Goal: Information Seeking & Learning: Learn about a topic

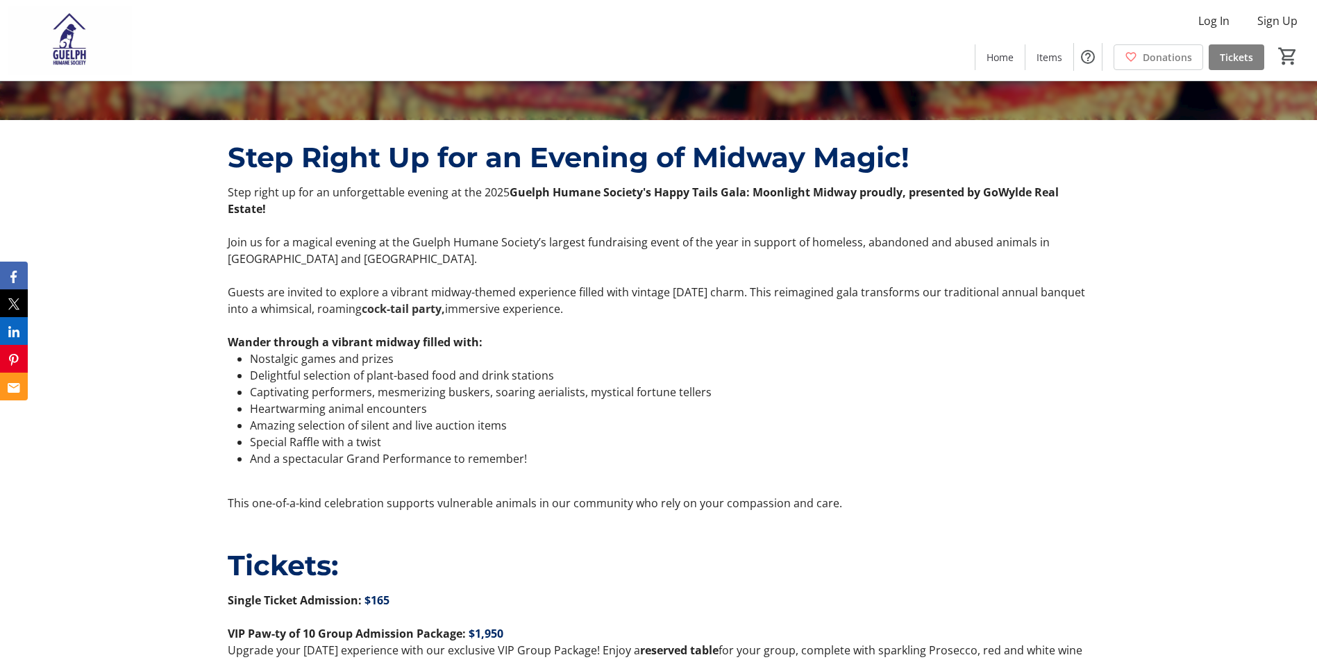
scroll to position [556, 0]
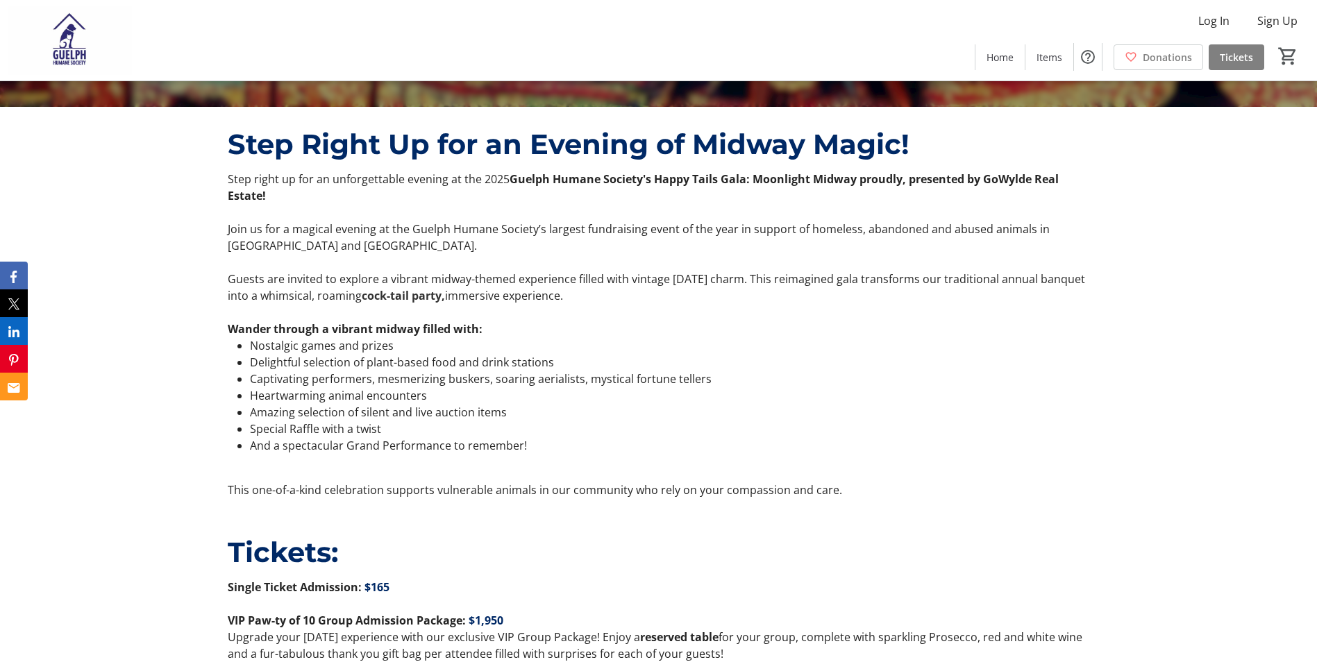
drag, startPoint x: 581, startPoint y: 296, endPoint x: 222, endPoint y: 285, distance: 359.8
click at [222, 285] on div "Step right up for an unforgettable evening at the 2025 Guelph Humane Society's …" at bounding box center [658, 335] width 878 height 328
click at [544, 439] on li "And a spectacular Grand Performance to remember!" at bounding box center [670, 445] width 840 height 17
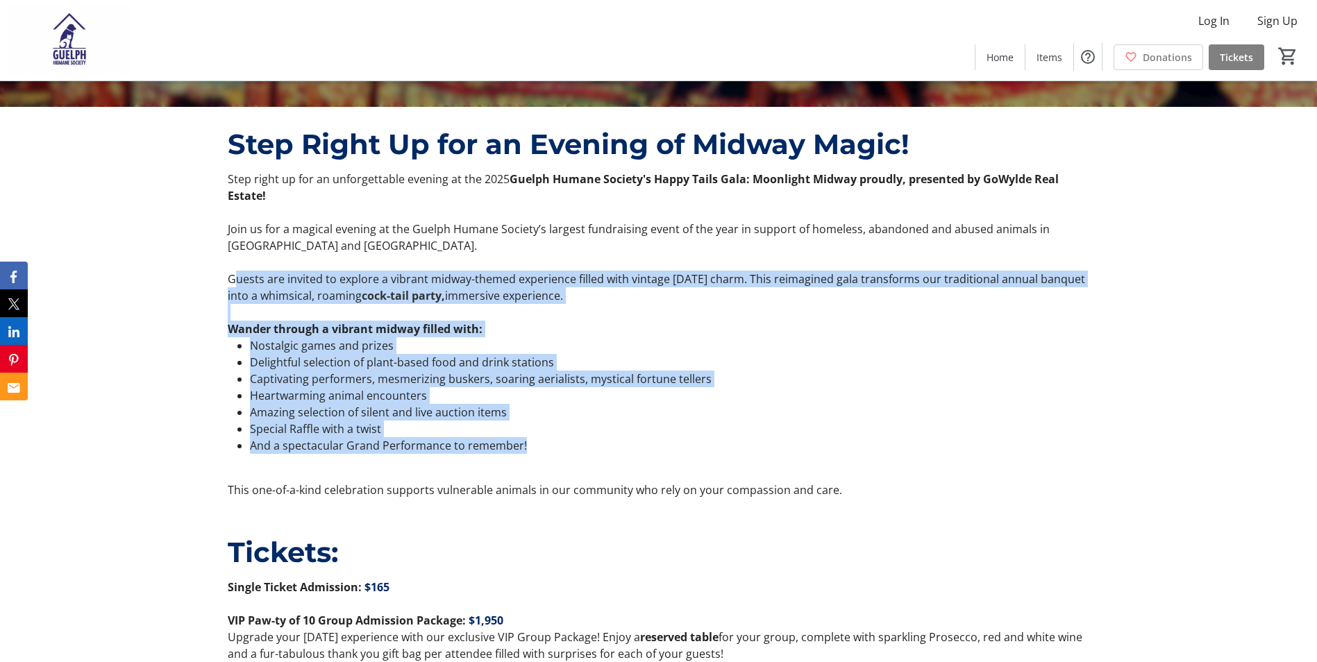
drag, startPoint x: 542, startPoint y: 447, endPoint x: 234, endPoint y: 275, distance: 352.5
click at [234, 275] on div "Step right up for an unforgettable evening at the 2025 Guelph Humane Society's …" at bounding box center [659, 335] width 862 height 328
click at [578, 443] on li "And a spectacular Grand Performance to remember!" at bounding box center [670, 445] width 840 height 17
click at [557, 424] on li "Special Raffle with a twist" at bounding box center [670, 429] width 840 height 17
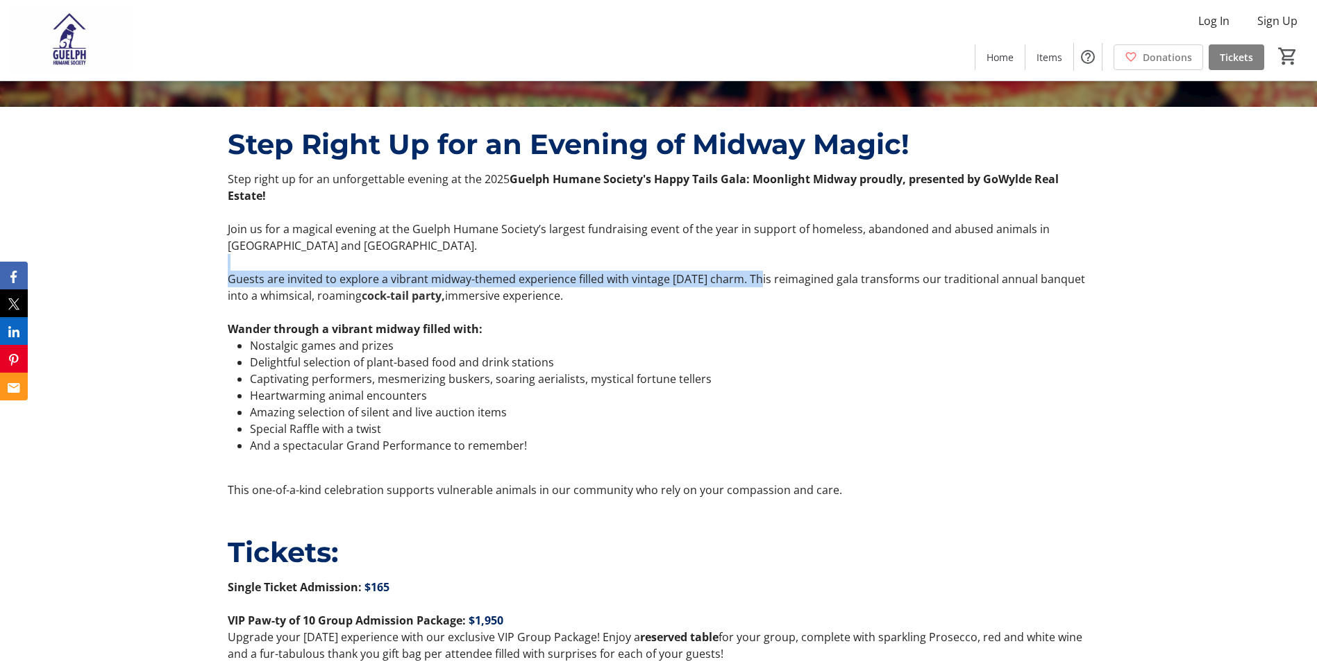
drag, startPoint x: 752, startPoint y: 278, endPoint x: 456, endPoint y: 262, distance: 296.3
click at [455, 262] on div "Step right up for an unforgettable evening at the 2025 Guelph Humane Society's …" at bounding box center [659, 335] width 862 height 328
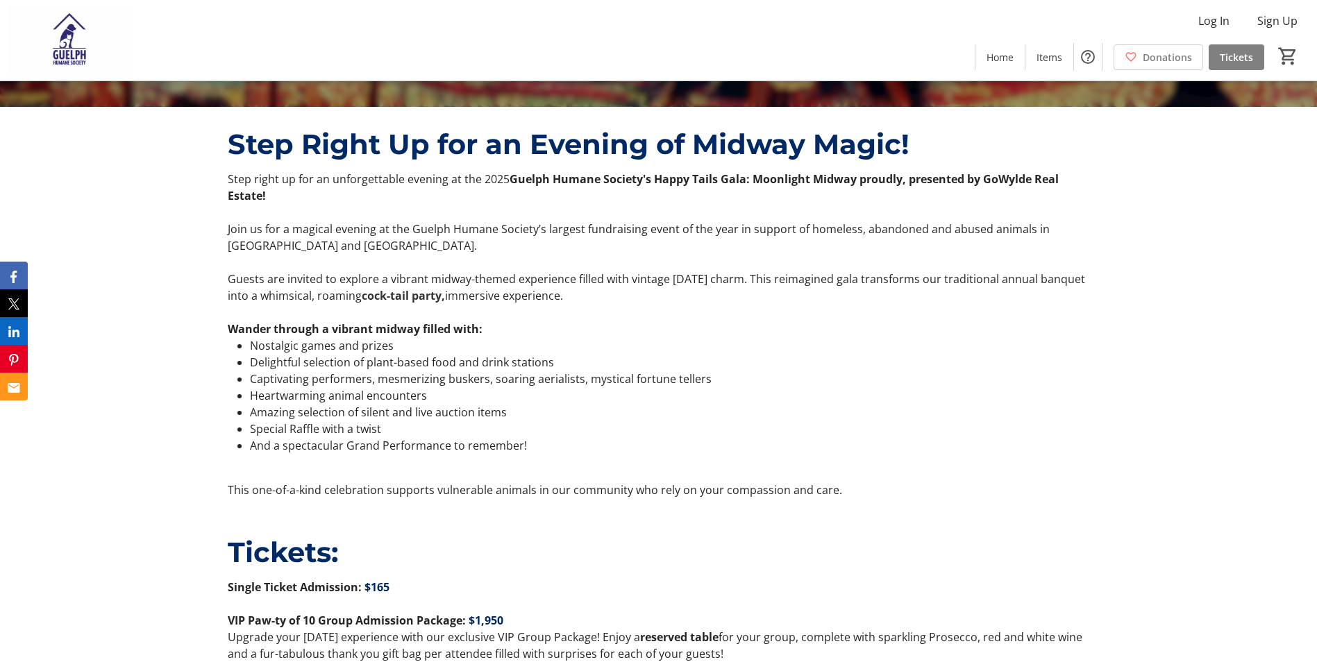
drag, startPoint x: 456, startPoint y: 262, endPoint x: 567, endPoint y: 294, distance: 115.6
click at [567, 294] on p "Guests are invited to explore a vibrant midway-themed experience filled with vi…" at bounding box center [659, 287] width 862 height 33
click at [570, 298] on p "Guests are invited to explore a vibrant midway-themed experience filled with vi…" at bounding box center [659, 287] width 862 height 33
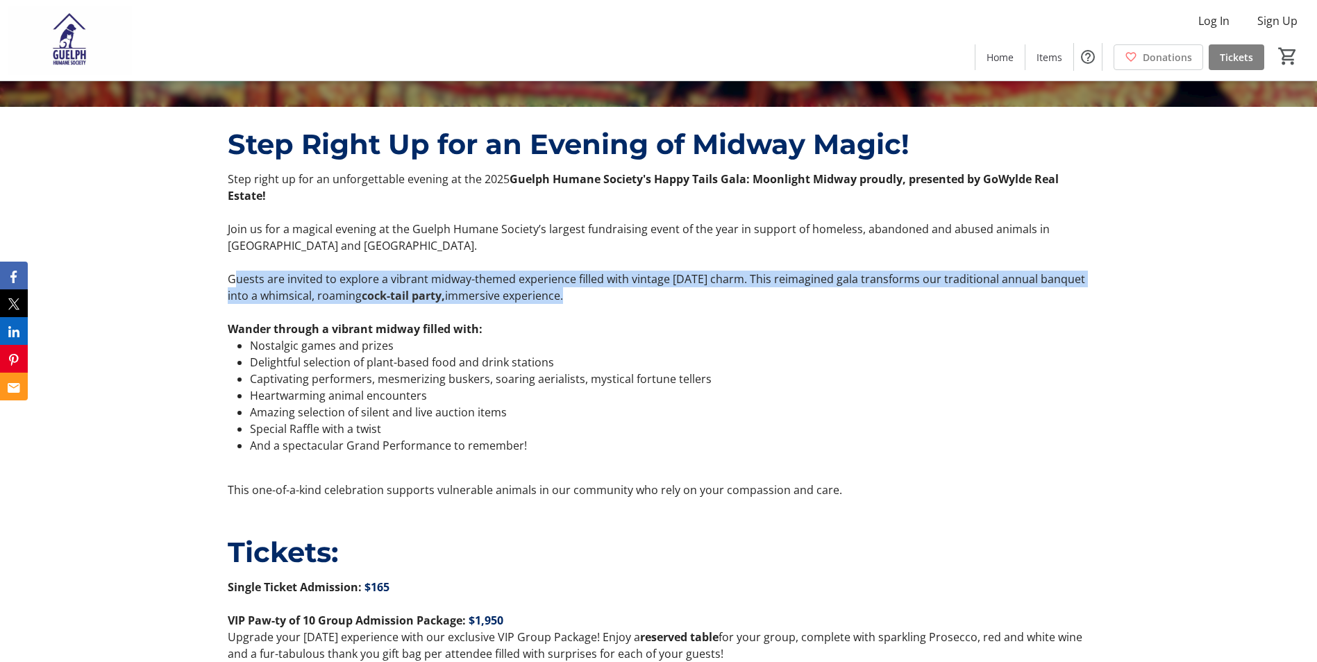
drag, startPoint x: 562, startPoint y: 292, endPoint x: 233, endPoint y: 276, distance: 329.6
click at [233, 276] on p "Guests are invited to explore a vibrant midway-themed experience filled with vi…" at bounding box center [659, 287] width 862 height 33
click at [233, 274] on p "Guests are invited to explore a vibrant midway-themed experience filled with vi…" at bounding box center [659, 287] width 862 height 33
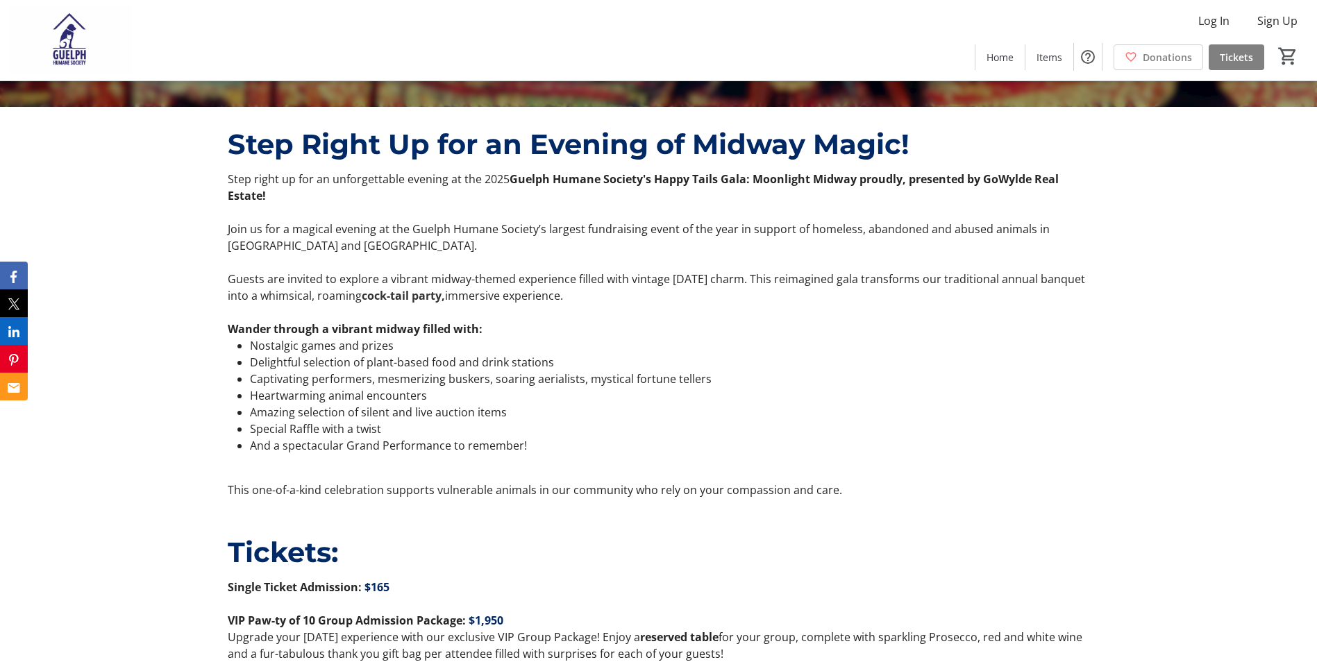
click at [225, 275] on div "Step right up for an unforgettable evening at the 2025 Guelph Humane Society's …" at bounding box center [658, 335] width 878 height 328
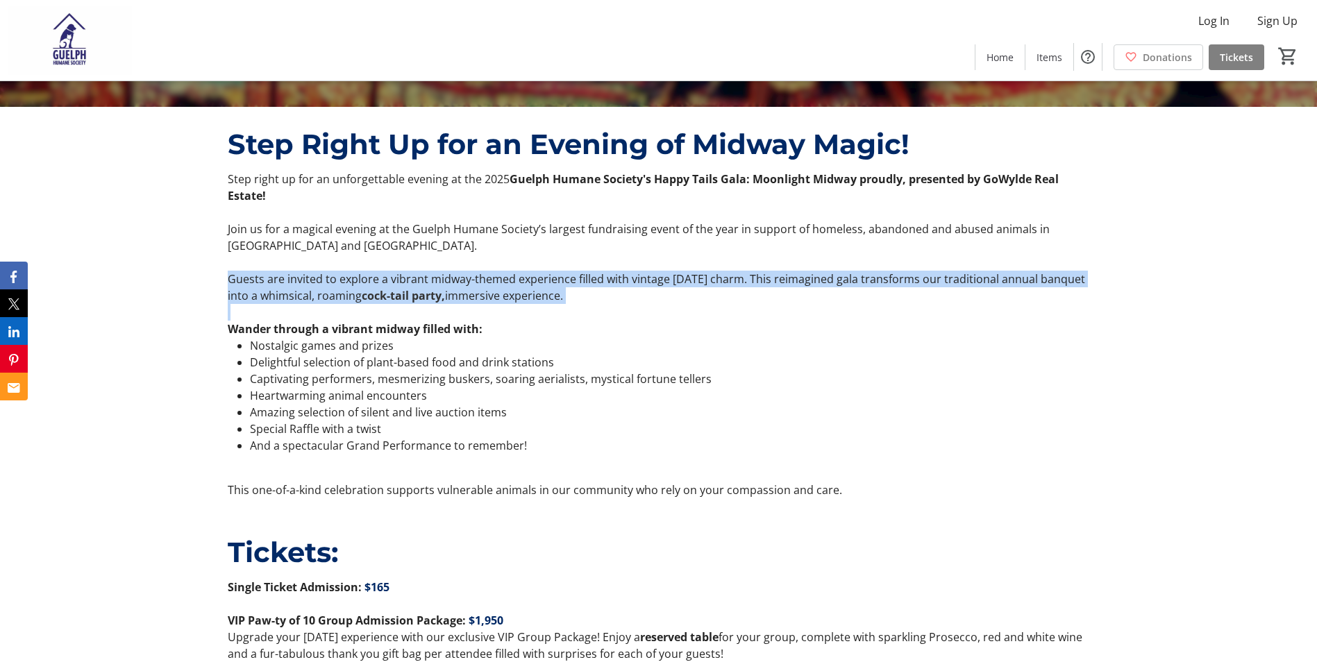
drag, startPoint x: 228, startPoint y: 276, endPoint x: 598, endPoint y: 306, distance: 371.4
click at [598, 306] on div "Step right up for an unforgettable evening at the 2025 Guelph Humane Society's …" at bounding box center [659, 335] width 862 height 328
drag, startPoint x: 598, startPoint y: 306, endPoint x: 599, endPoint y: 278, distance: 28.5
copy p "Guests are invited to explore a vibrant midway-themed experience filled with vi…"
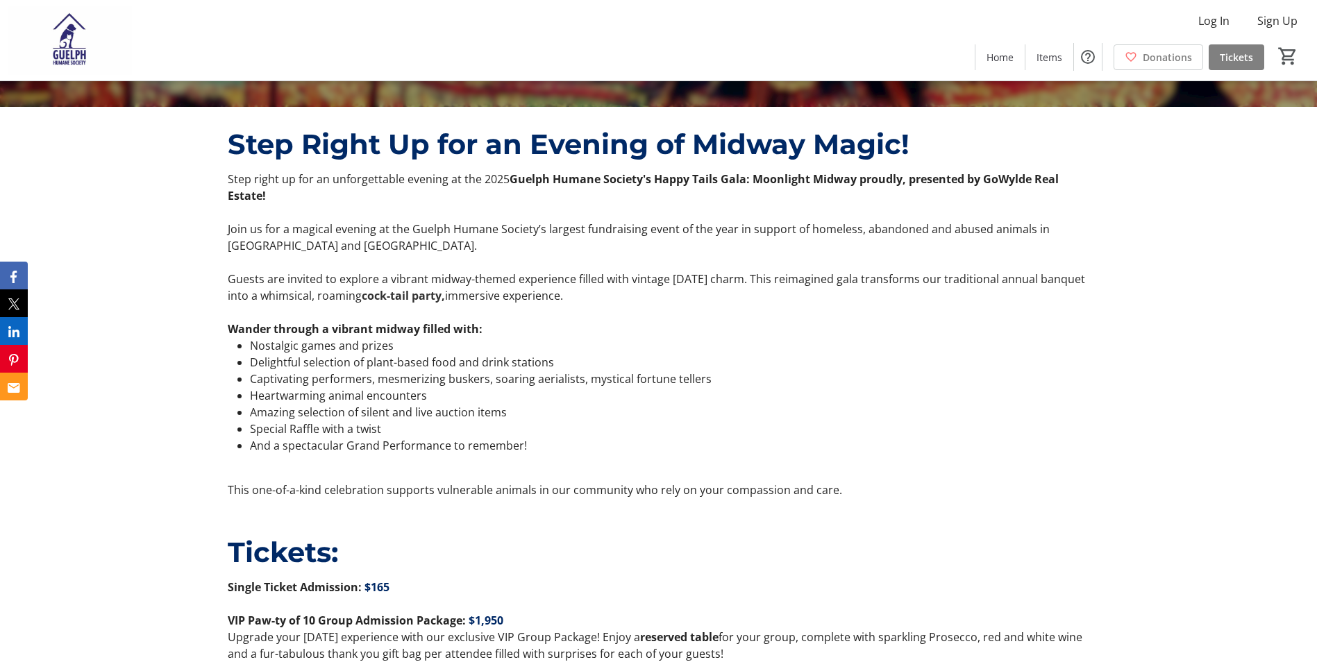
drag, startPoint x: 853, startPoint y: 347, endPoint x: 882, endPoint y: 362, distance: 33.3
click at [858, 351] on li "Nostalgic games and prizes" at bounding box center [670, 345] width 840 height 17
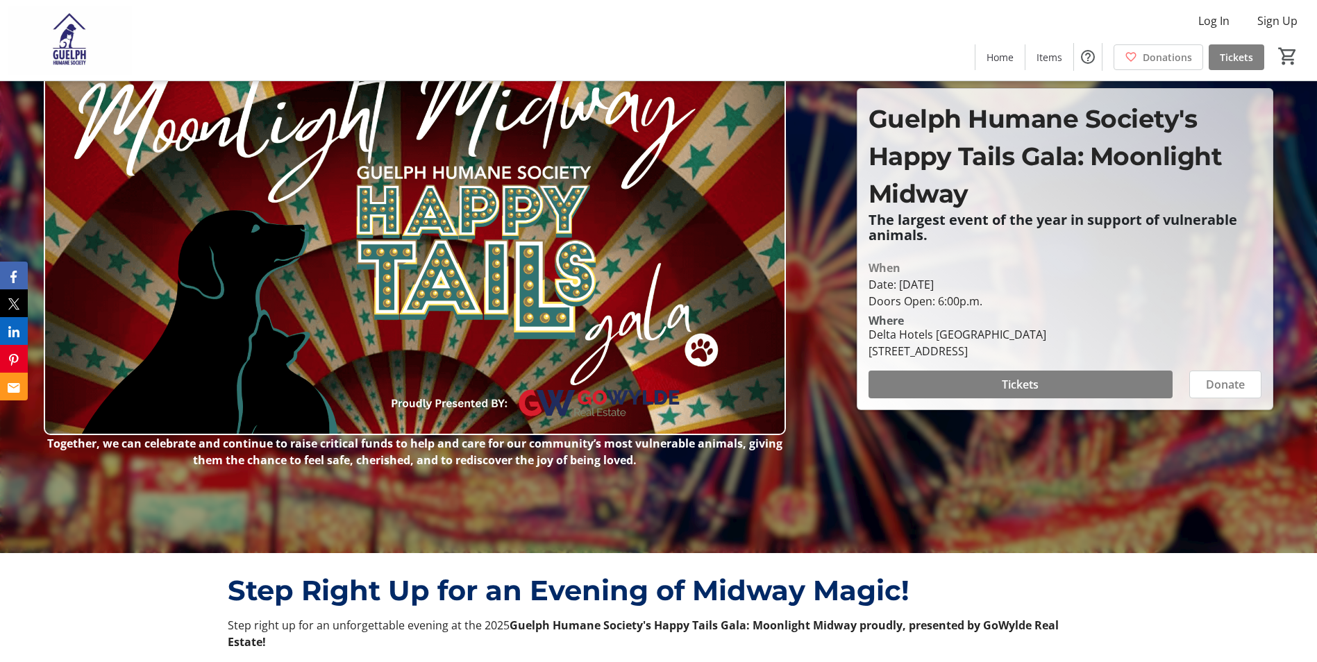
scroll to position [0, 0]
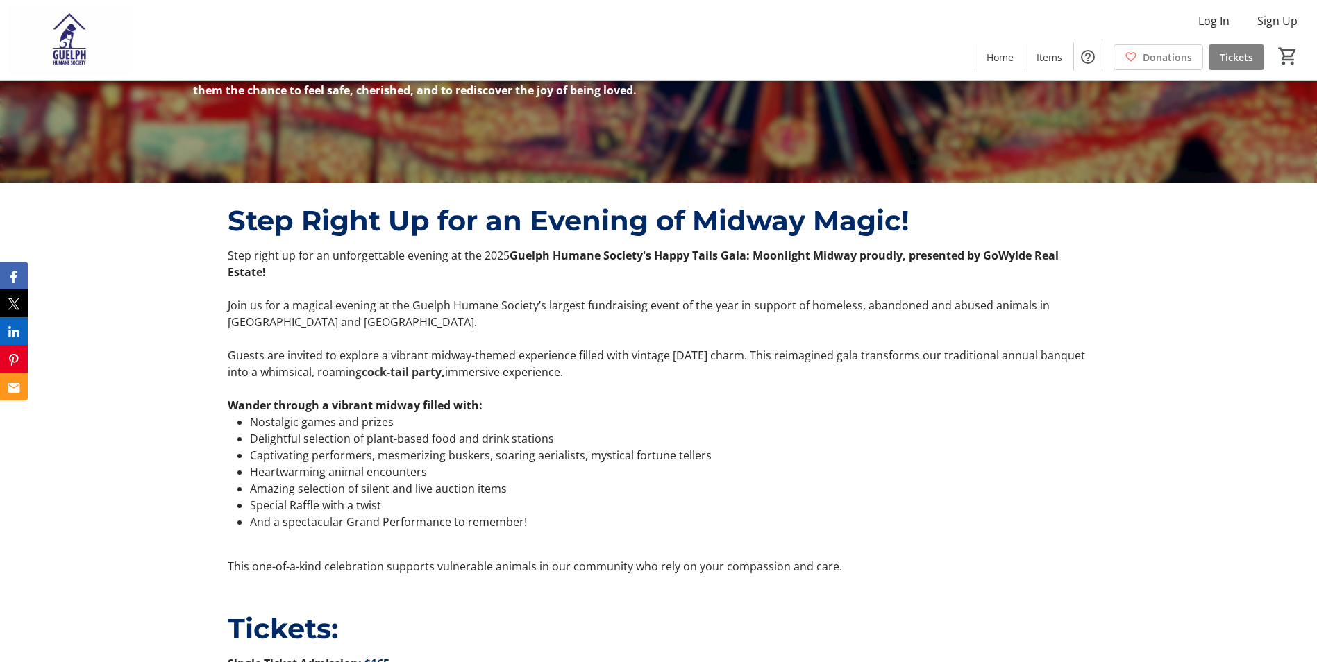
scroll to position [486, 0]
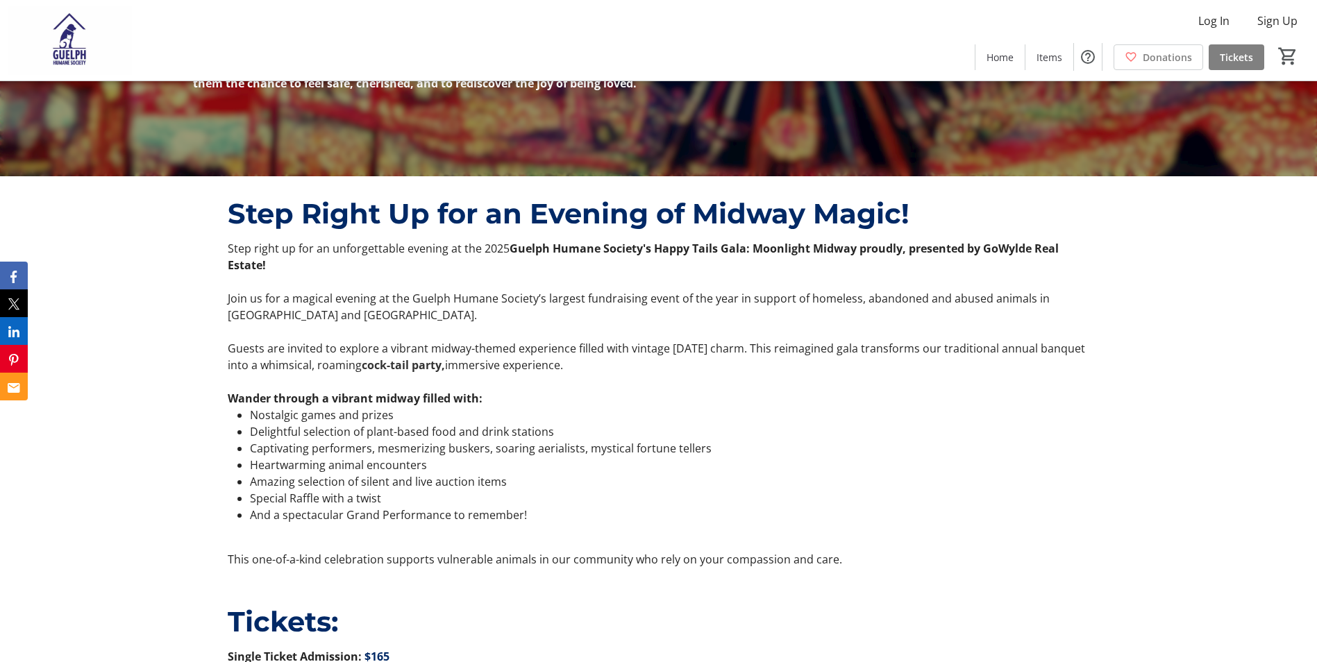
click at [80, 422] on div "Step Right Up for an Evening of Midway Magic! Step right up for an unforgettabl…" at bounding box center [658, 380] width 1317 height 408
